Goal: Task Accomplishment & Management: Manage account settings

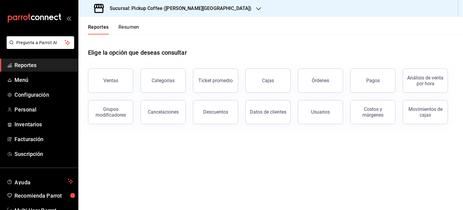
click at [369, 41] on div "Elige la opción que deseas consultar" at bounding box center [271, 47] width 366 height 27
click at [34, 84] on link "Menú" at bounding box center [39, 79] width 78 height 13
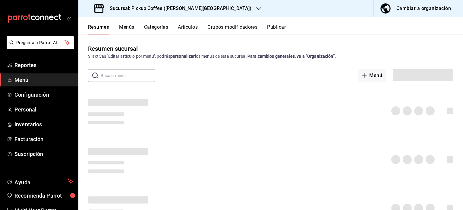
click at [207, 7] on div "Sucursal: Pickup Coffee ([PERSON_NAME][GEOGRAPHIC_DATA])" at bounding box center [173, 8] width 180 height 17
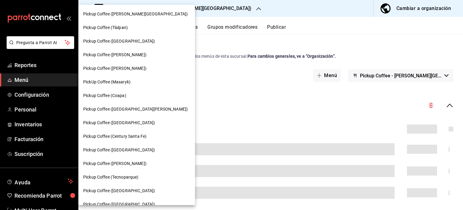
click at [134, 120] on div "Pickup Coffee ([GEOGRAPHIC_DATA])" at bounding box center [136, 122] width 107 height 6
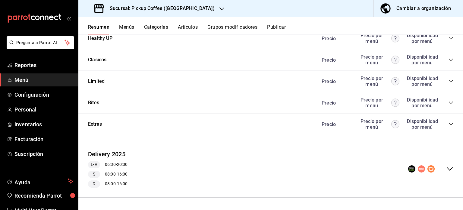
scroll to position [516, 0]
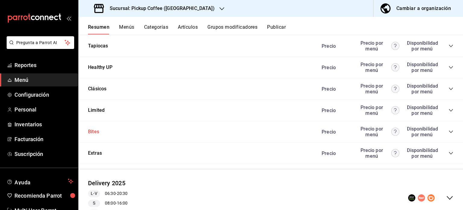
click at [99, 130] on button "Bites" at bounding box center [93, 131] width 11 height 7
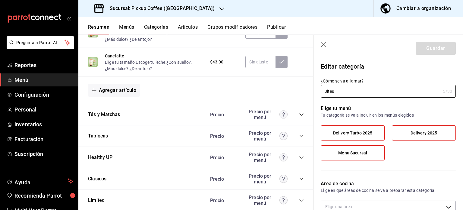
scroll to position [426, 0]
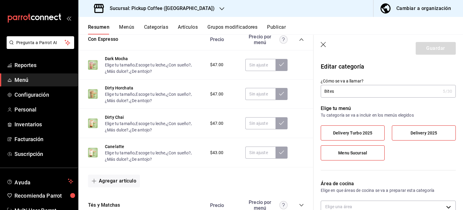
click at [327, 46] on header "Guardar" at bounding box center [389, 47] width 150 height 25
click at [324, 46] on icon "button" at bounding box center [324, 45] width 6 height 6
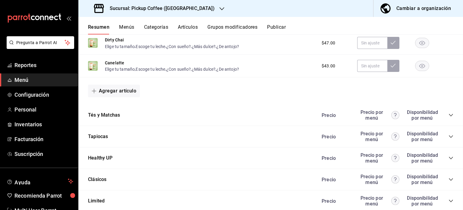
scroll to position [542, 0]
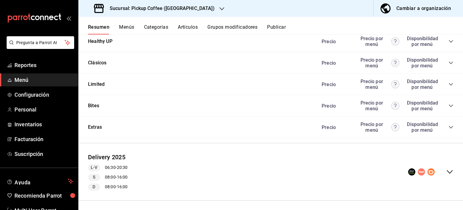
click at [323, 46] on div "Precio Precio por menú Disponibilidad por menú" at bounding box center [385, 41] width 138 height 11
click at [449, 106] on icon "collapse-category-row" at bounding box center [451, 105] width 5 height 5
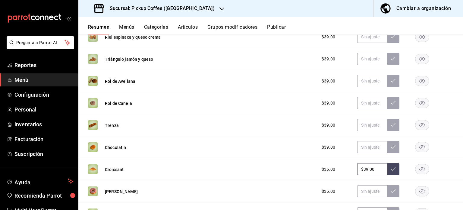
scroll to position [603, 0]
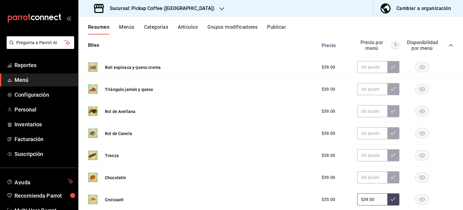
click at [419, 91] on rect "button" at bounding box center [423, 89] width 14 height 10
